Goal: Transaction & Acquisition: Purchase product/service

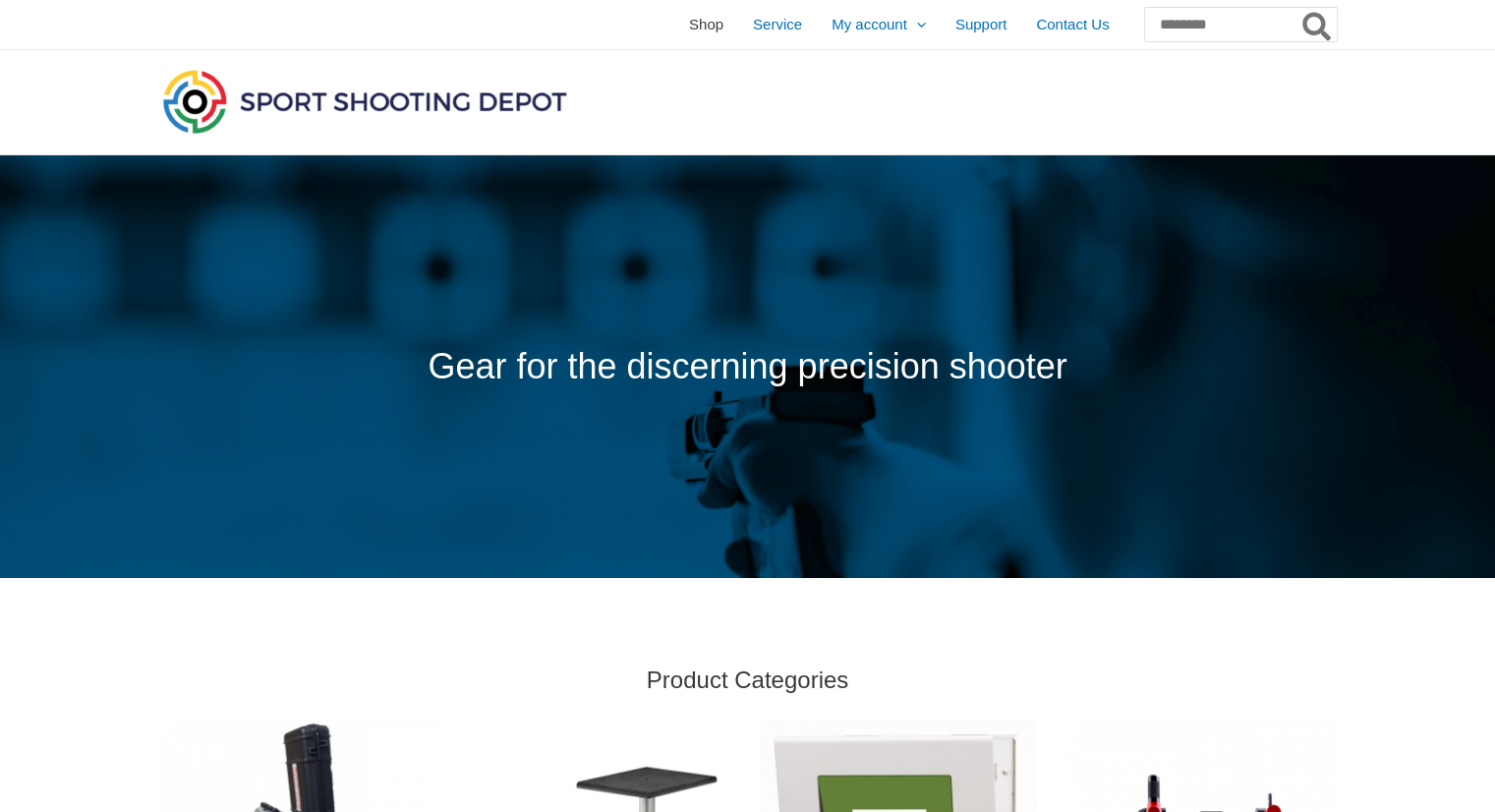
click at [689, 31] on span "Shop" at bounding box center [706, 24] width 35 height 49
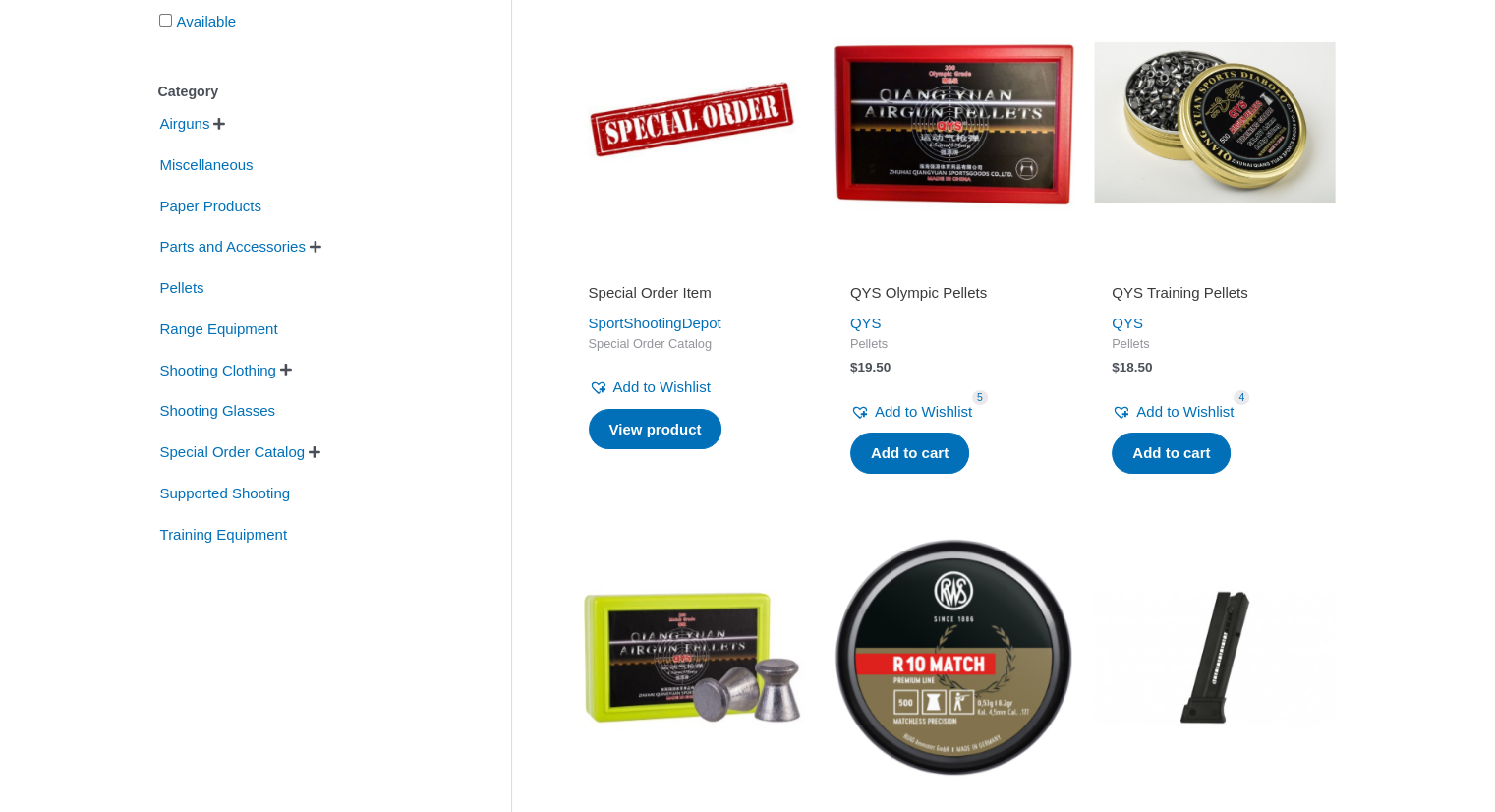
scroll to position [397, 0]
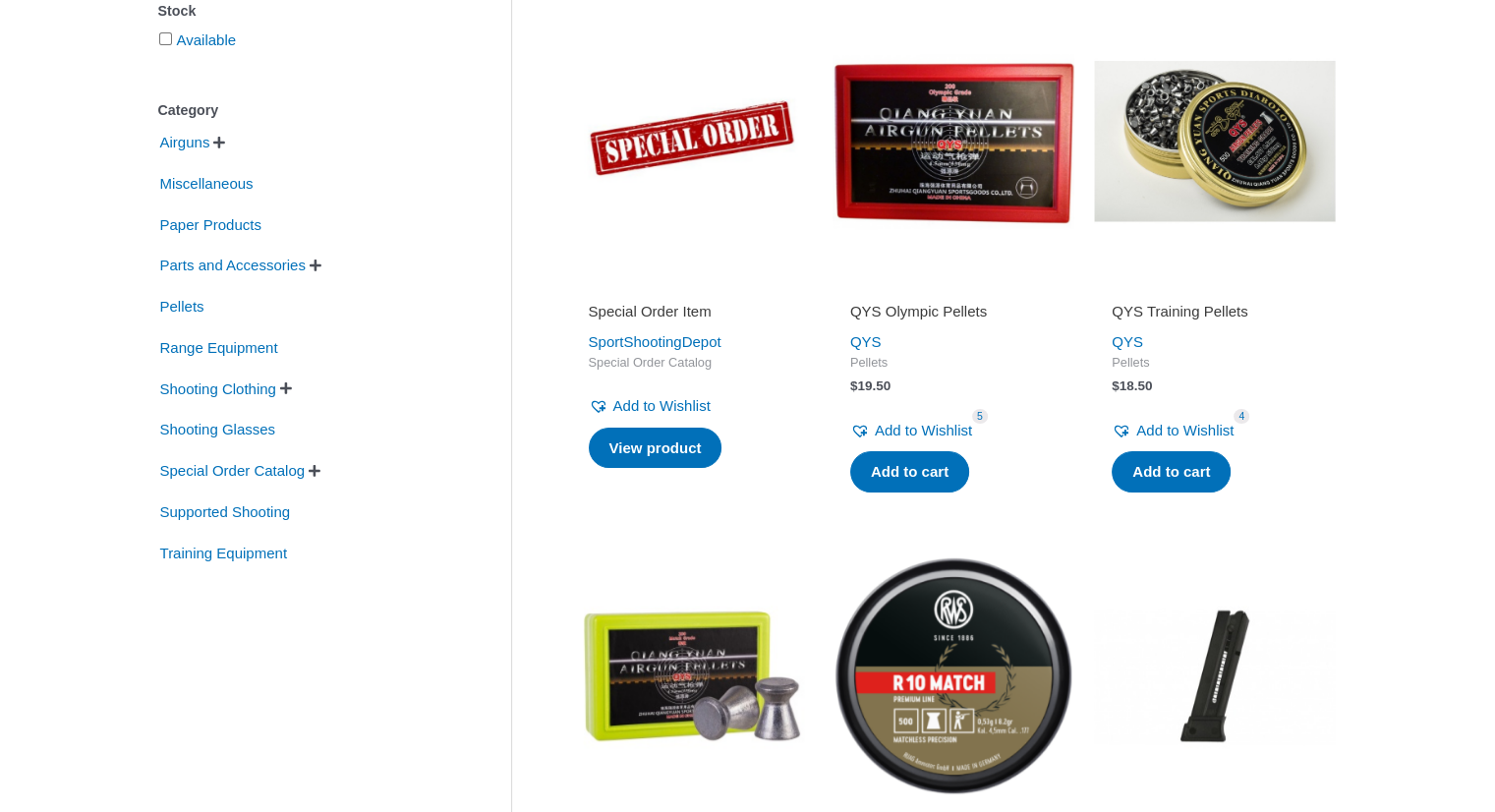
click at [293, 387] on span " " at bounding box center [286, 389] width 16 height 14
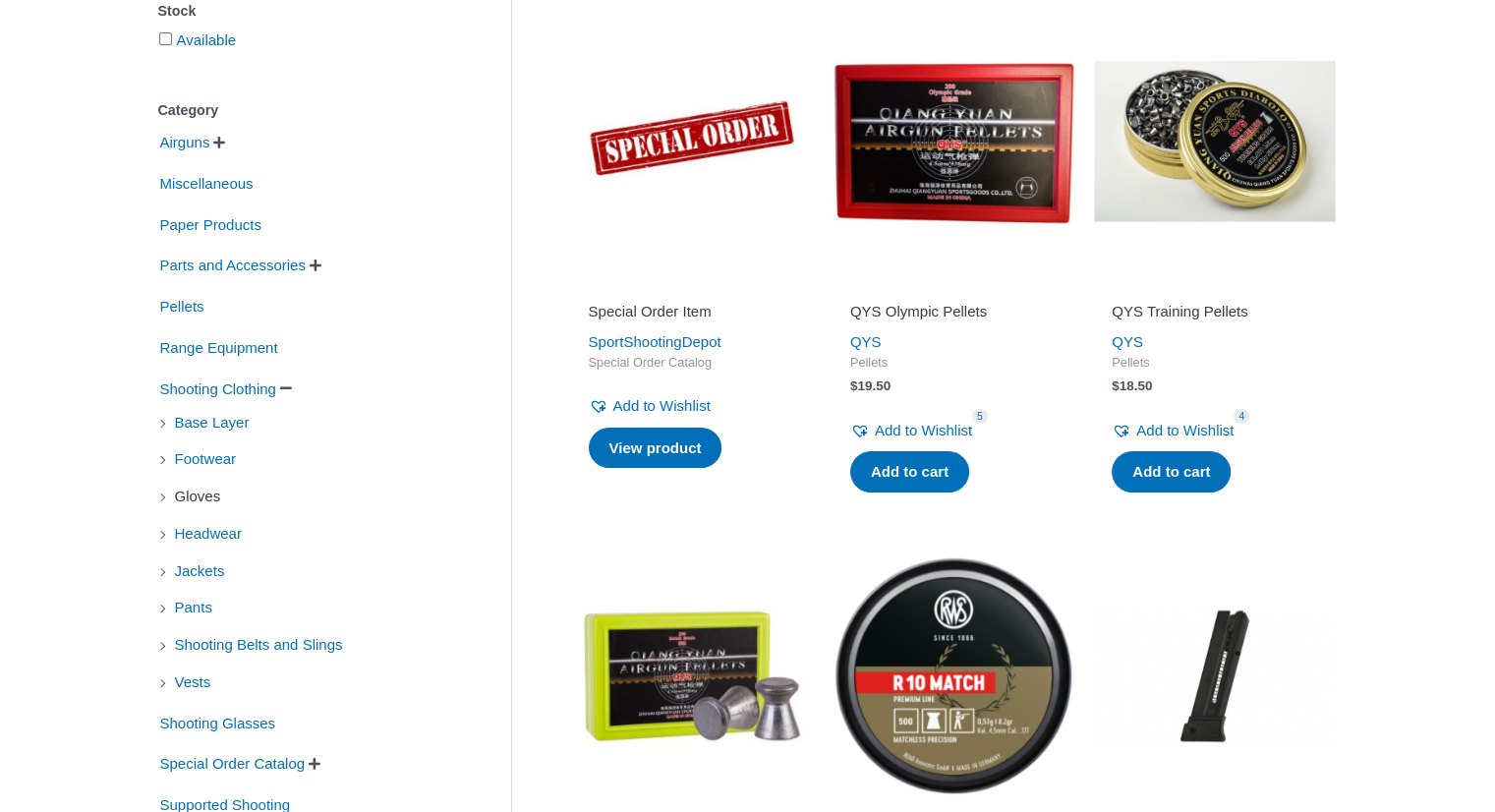
click at [182, 500] on span "Gloves" at bounding box center [198, 496] width 50 height 34
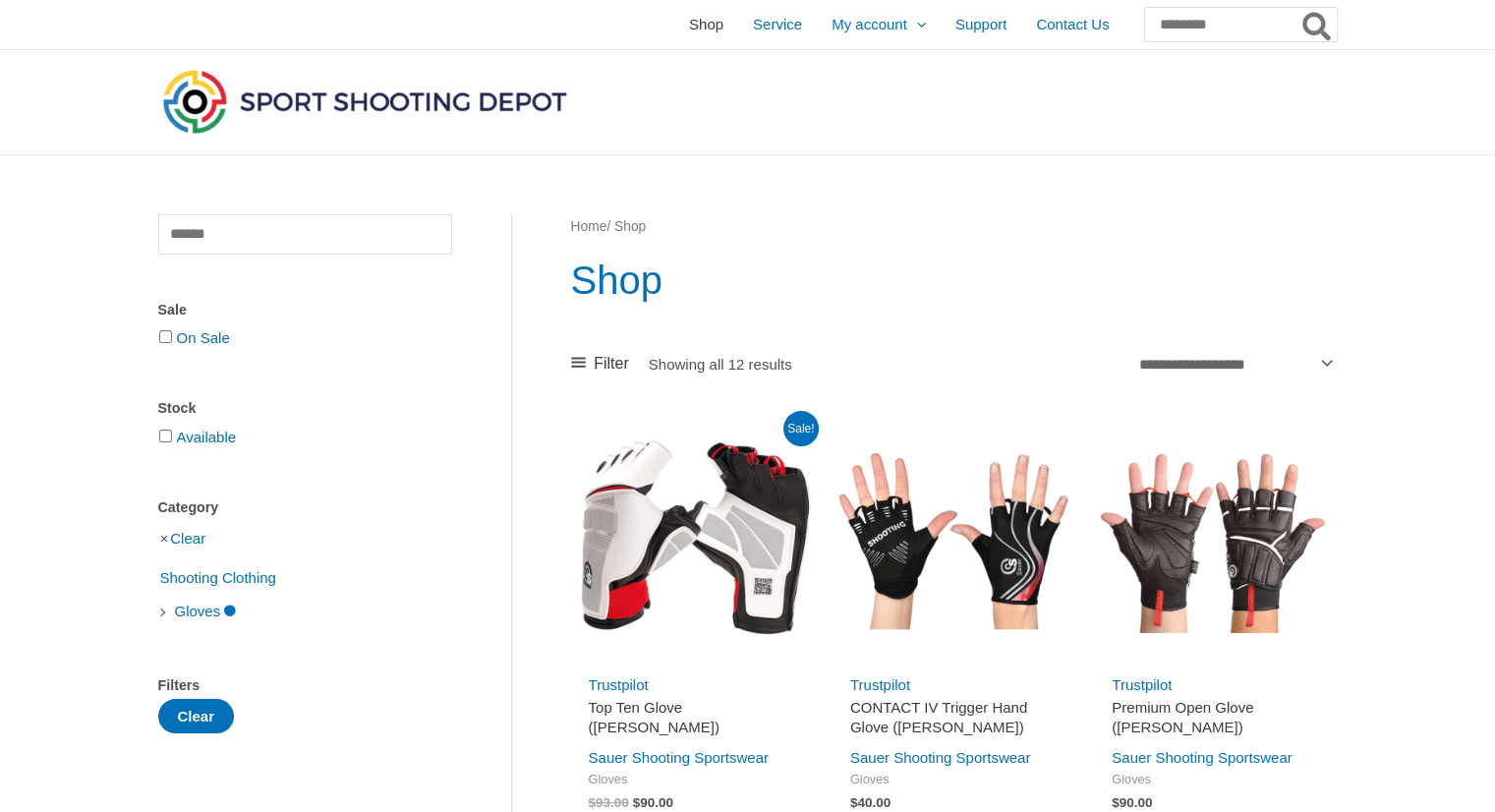
click at [689, 25] on span "Shop" at bounding box center [706, 24] width 35 height 49
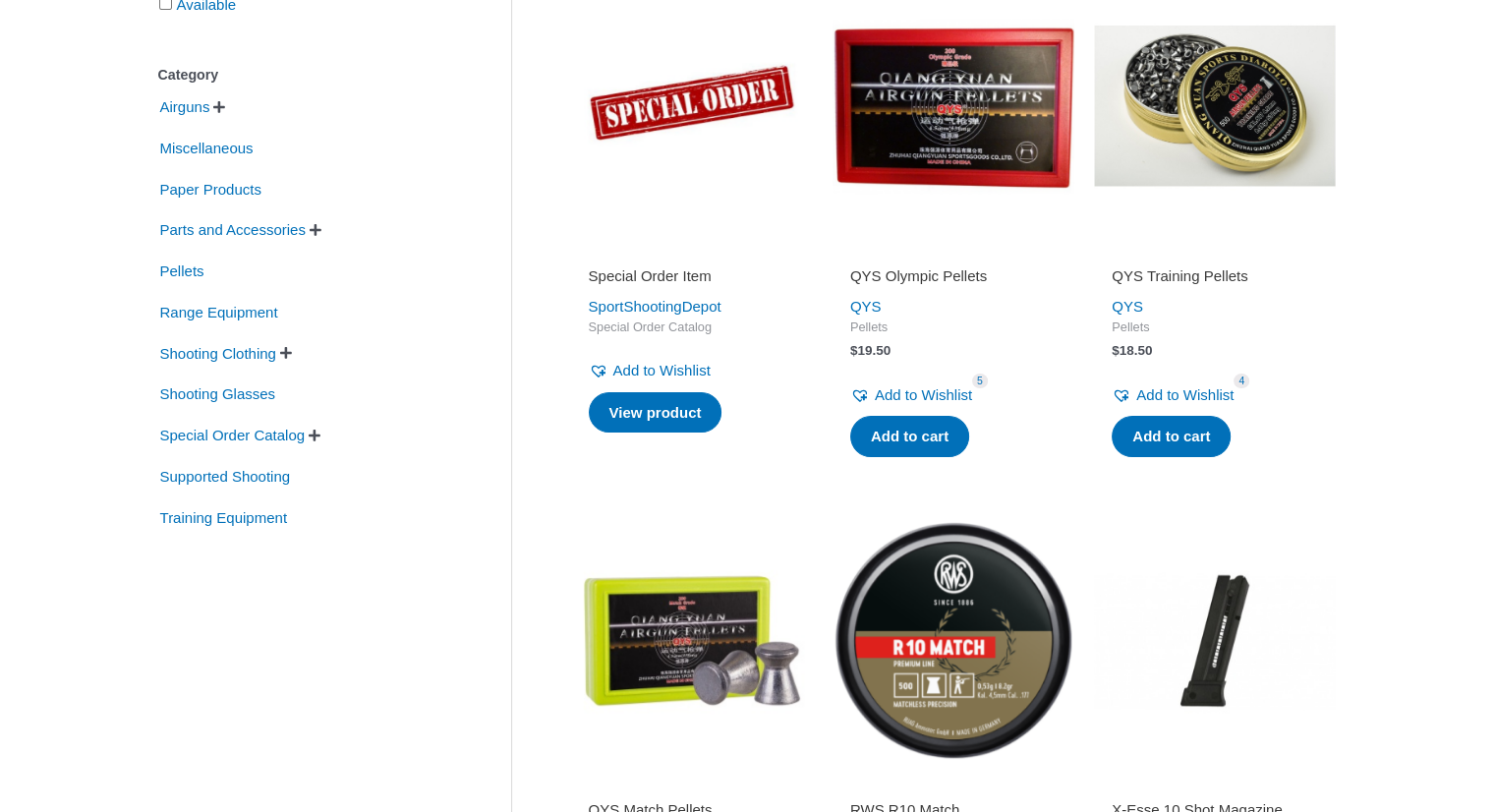
scroll to position [416, 0]
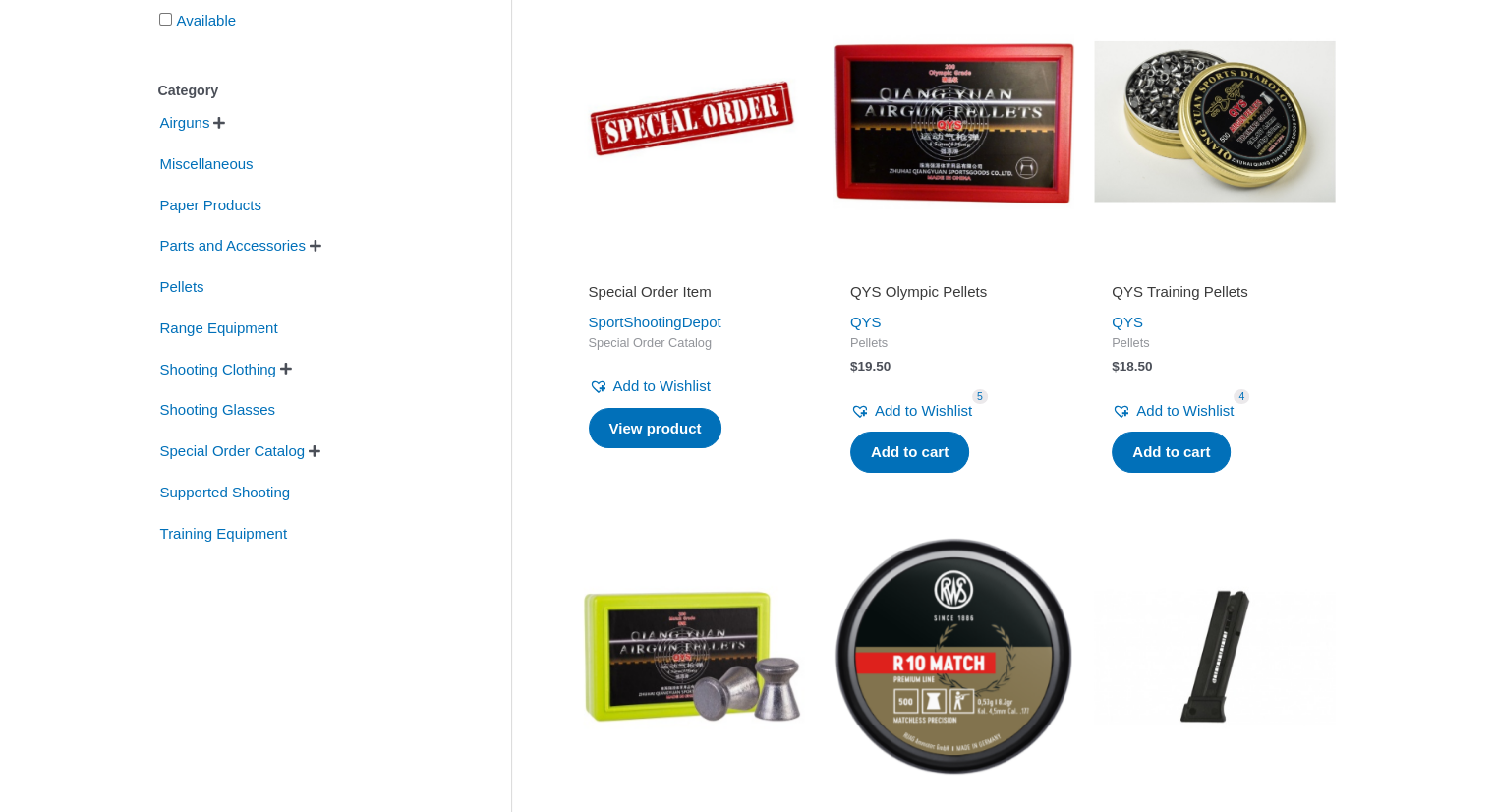
click at [292, 367] on span "" at bounding box center [286, 369] width 12 height 14
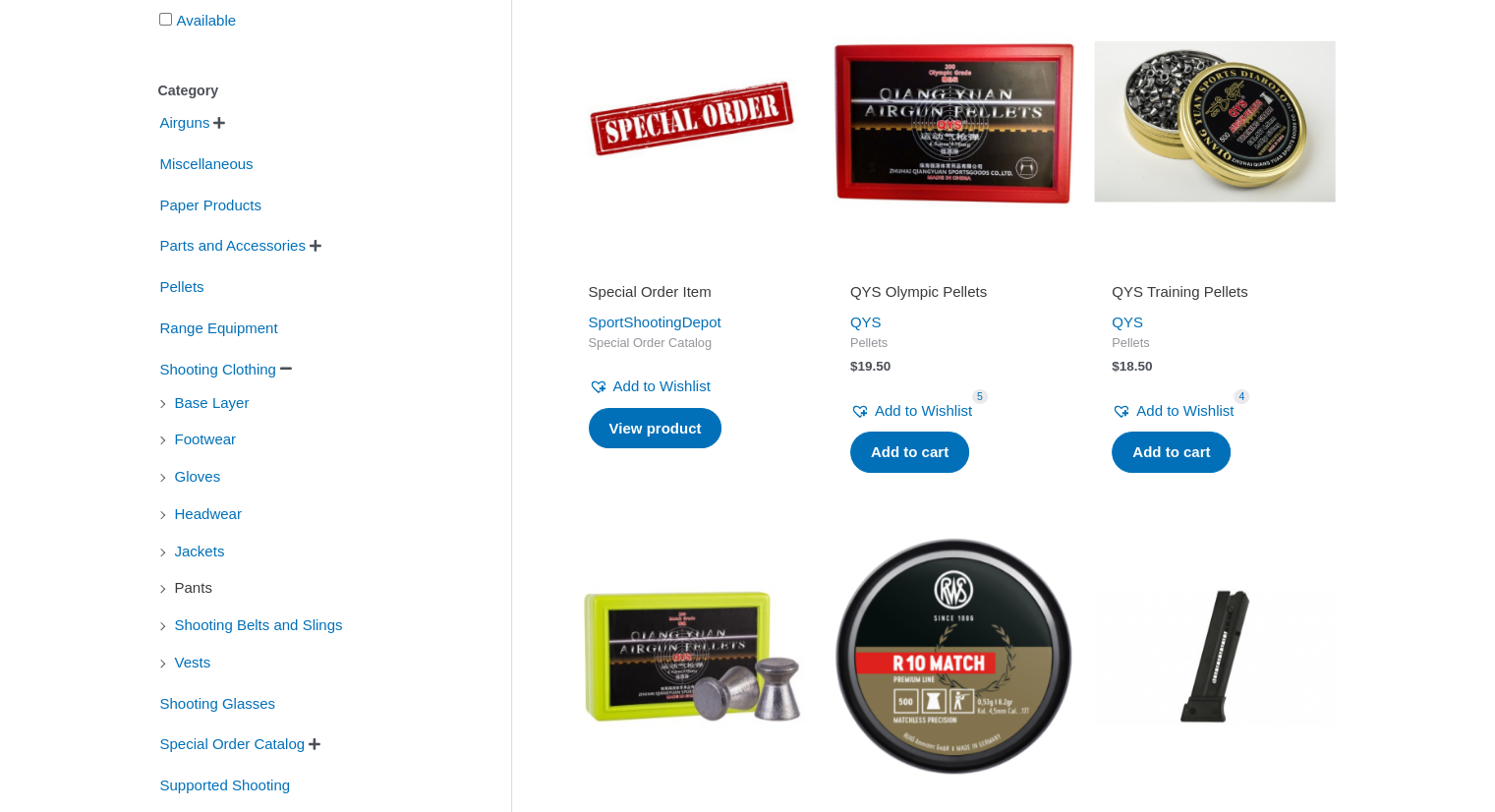
click at [203, 587] on span "Pants" at bounding box center [193, 588] width 41 height 34
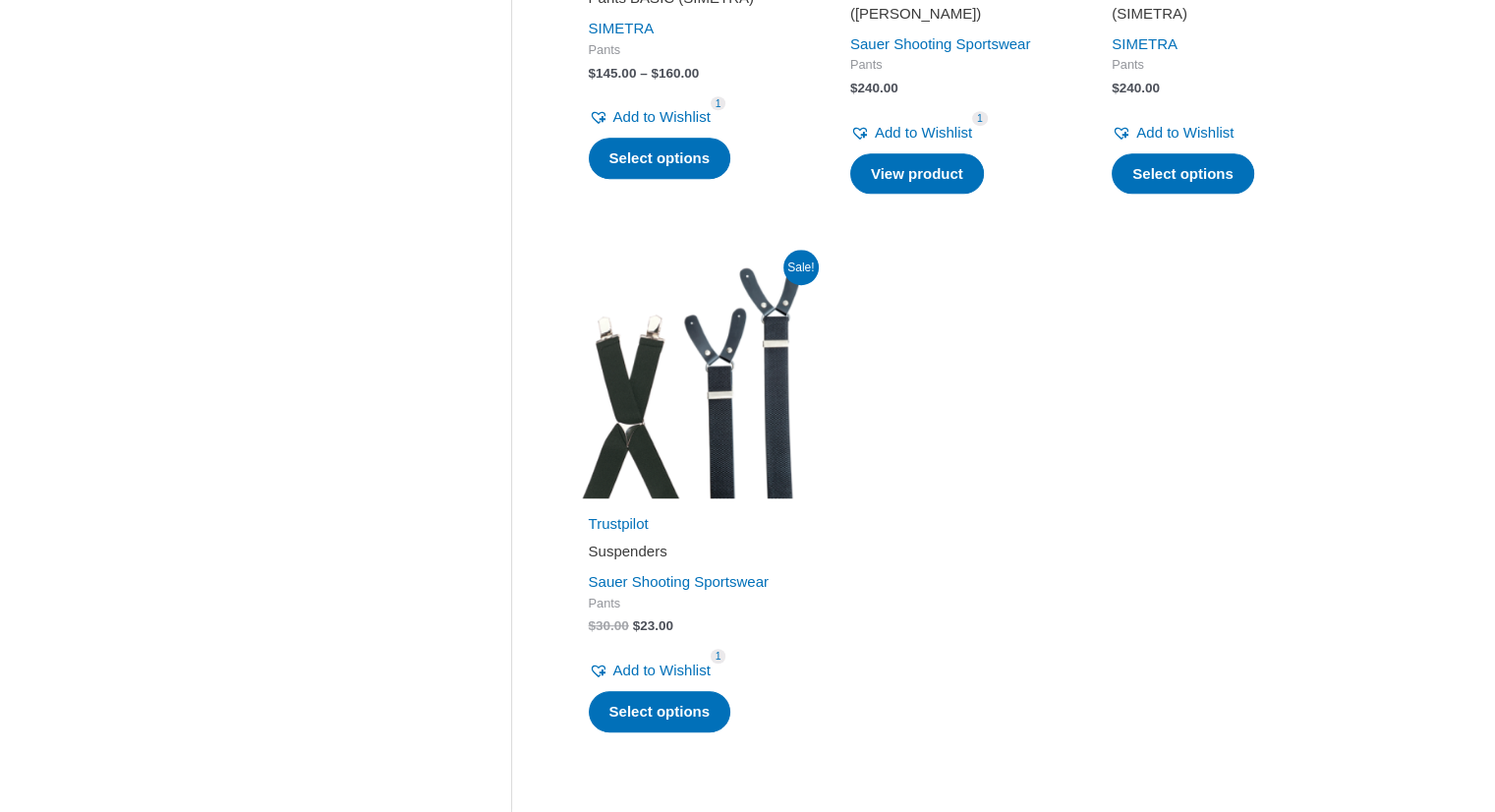
scroll to position [162, 0]
